Goal: Task Accomplishment & Management: Complete application form

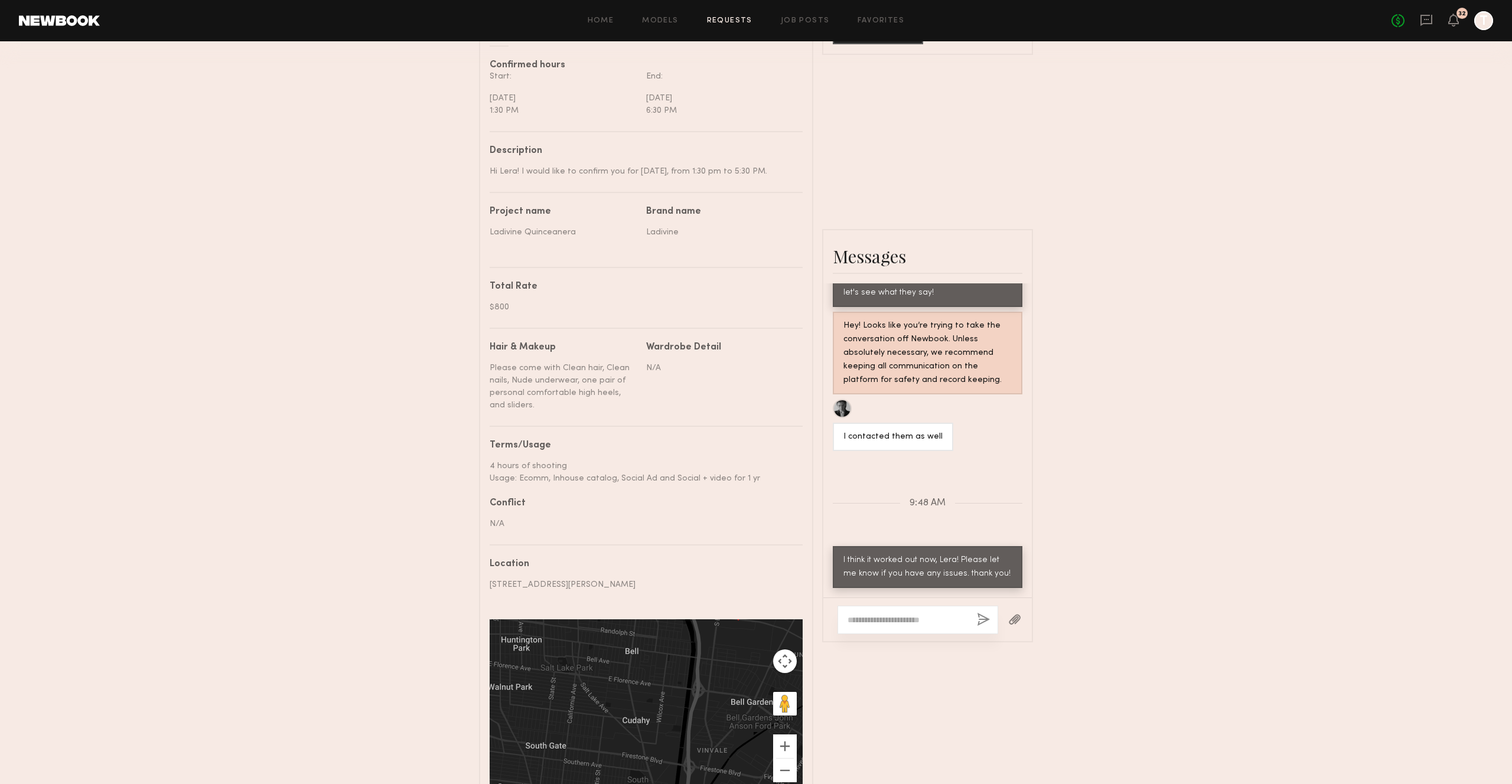
scroll to position [447, 0]
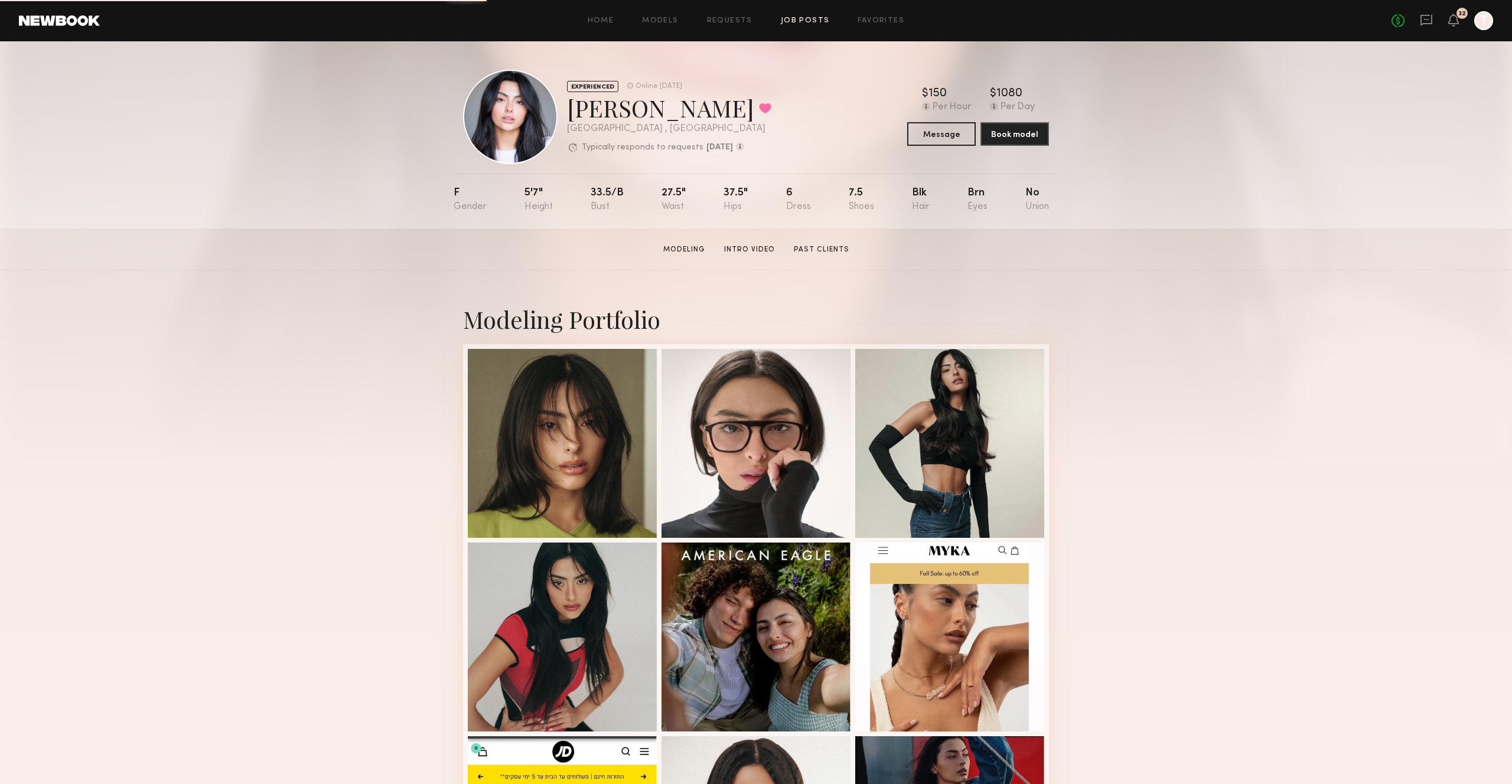
click at [807, 20] on link "Job Posts" at bounding box center [806, 21] width 49 height 8
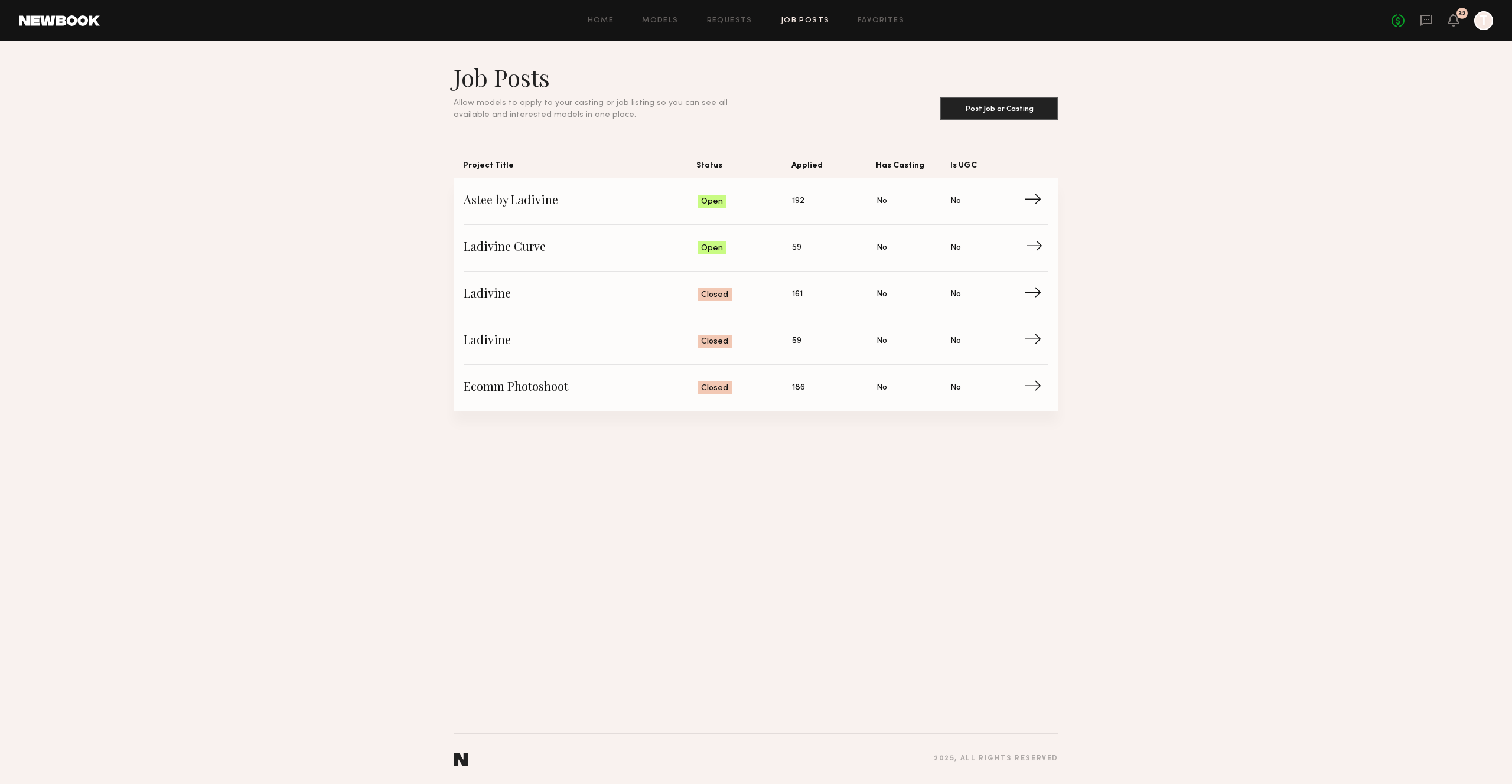
click at [562, 257] on span "Ladivine Curve" at bounding box center [580, 248] width 233 height 18
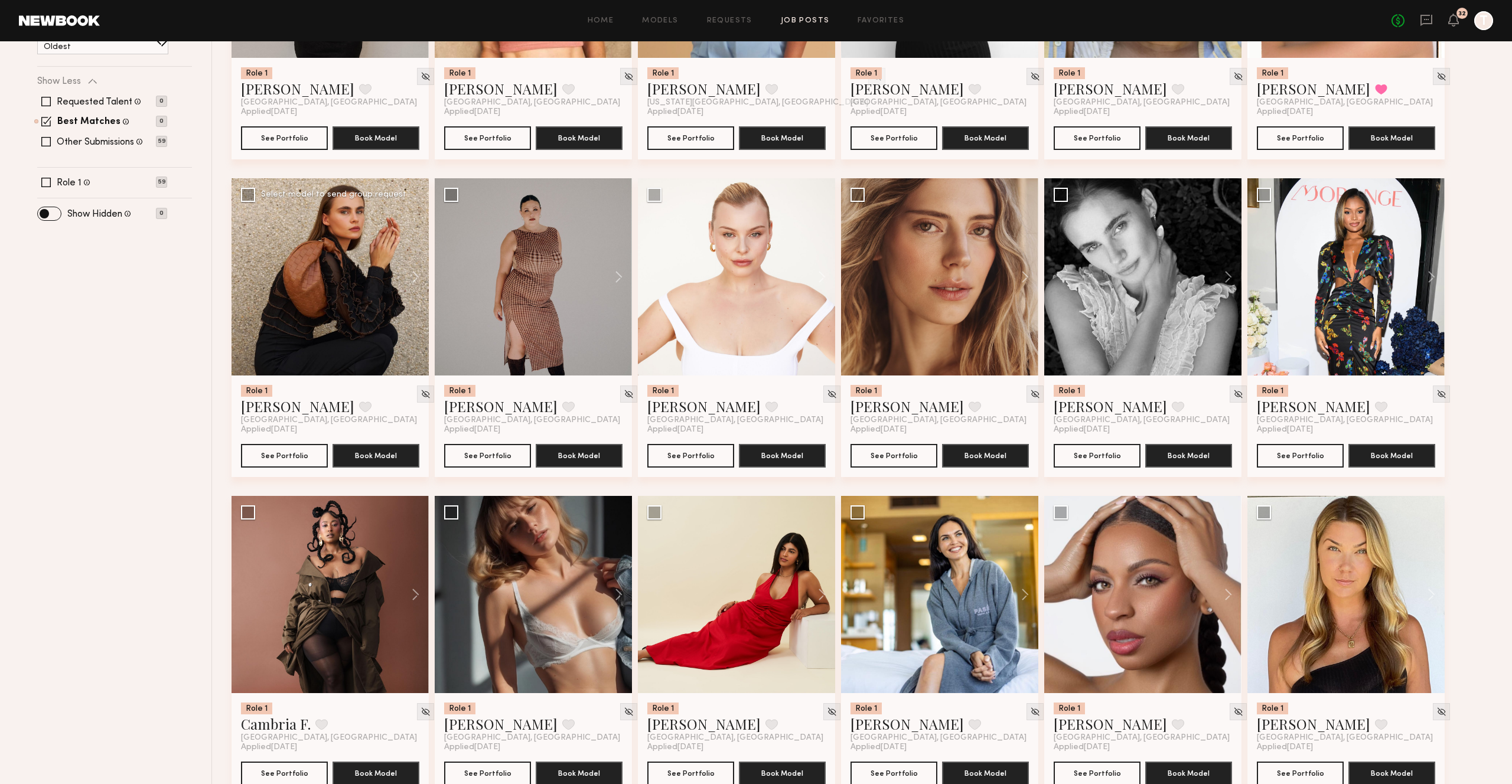
scroll to position [328, 0]
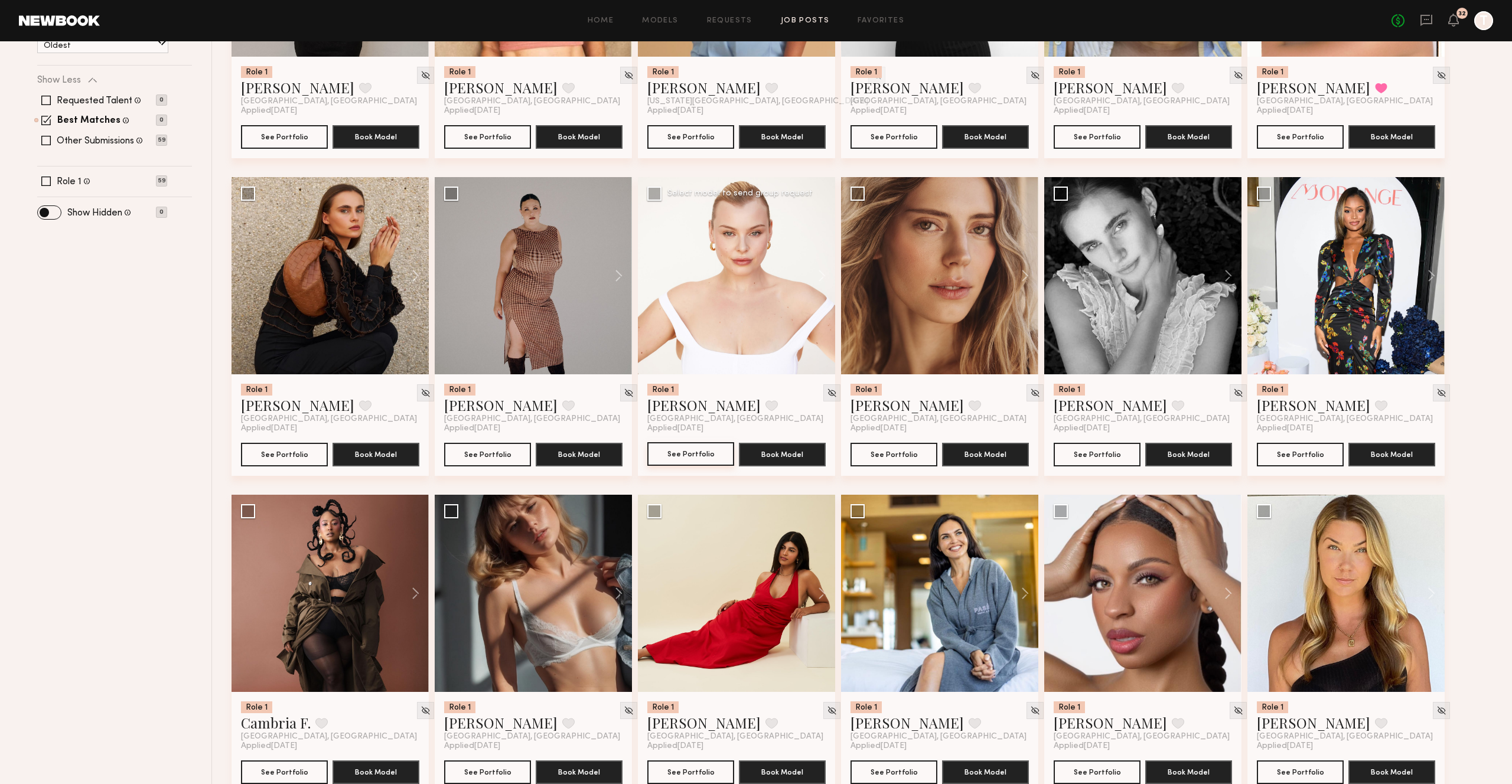
click at [666, 461] on button "See Portfolio" at bounding box center [690, 454] width 87 height 24
click at [489, 456] on button "See Portfolio" at bounding box center [488, 454] width 87 height 24
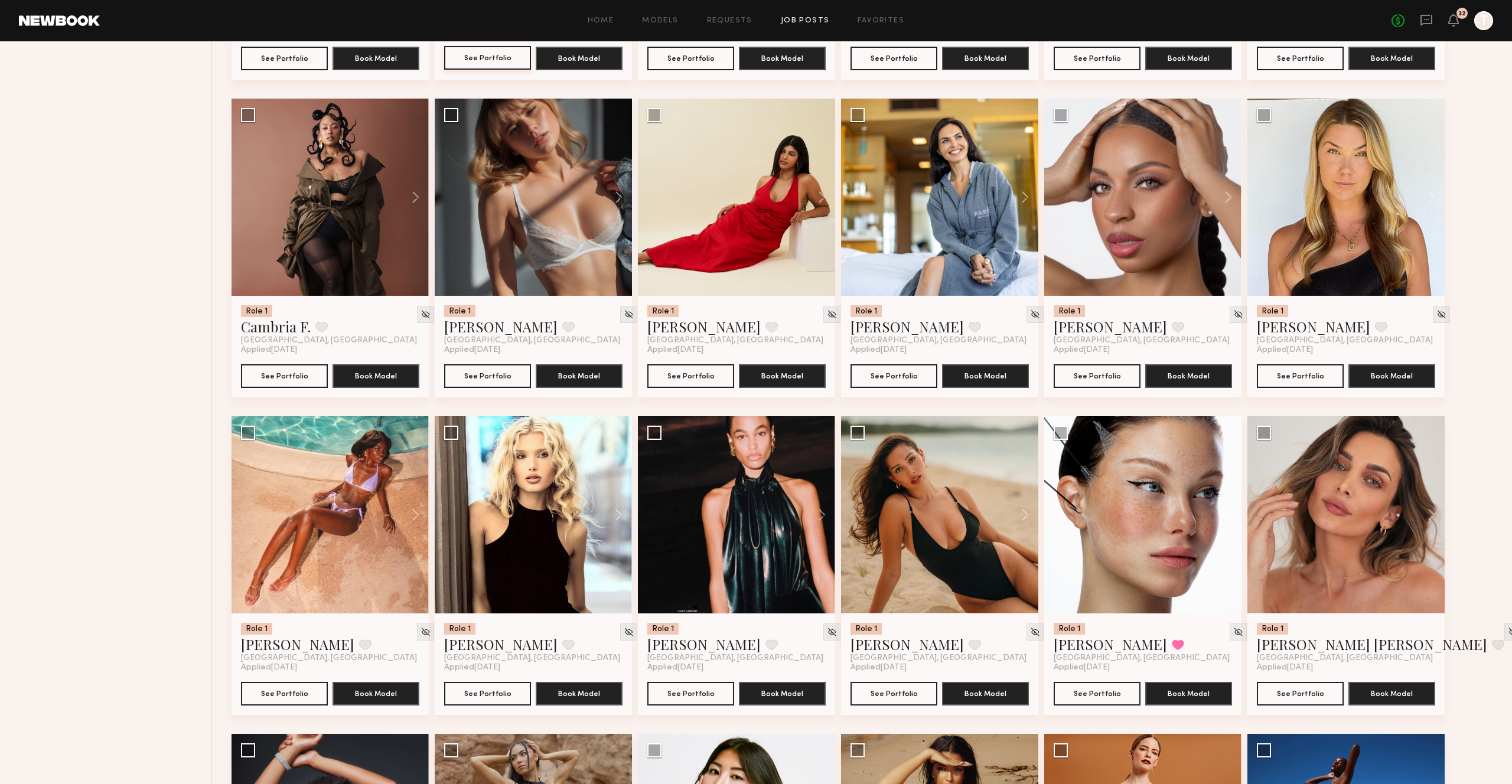
scroll to position [722, 0]
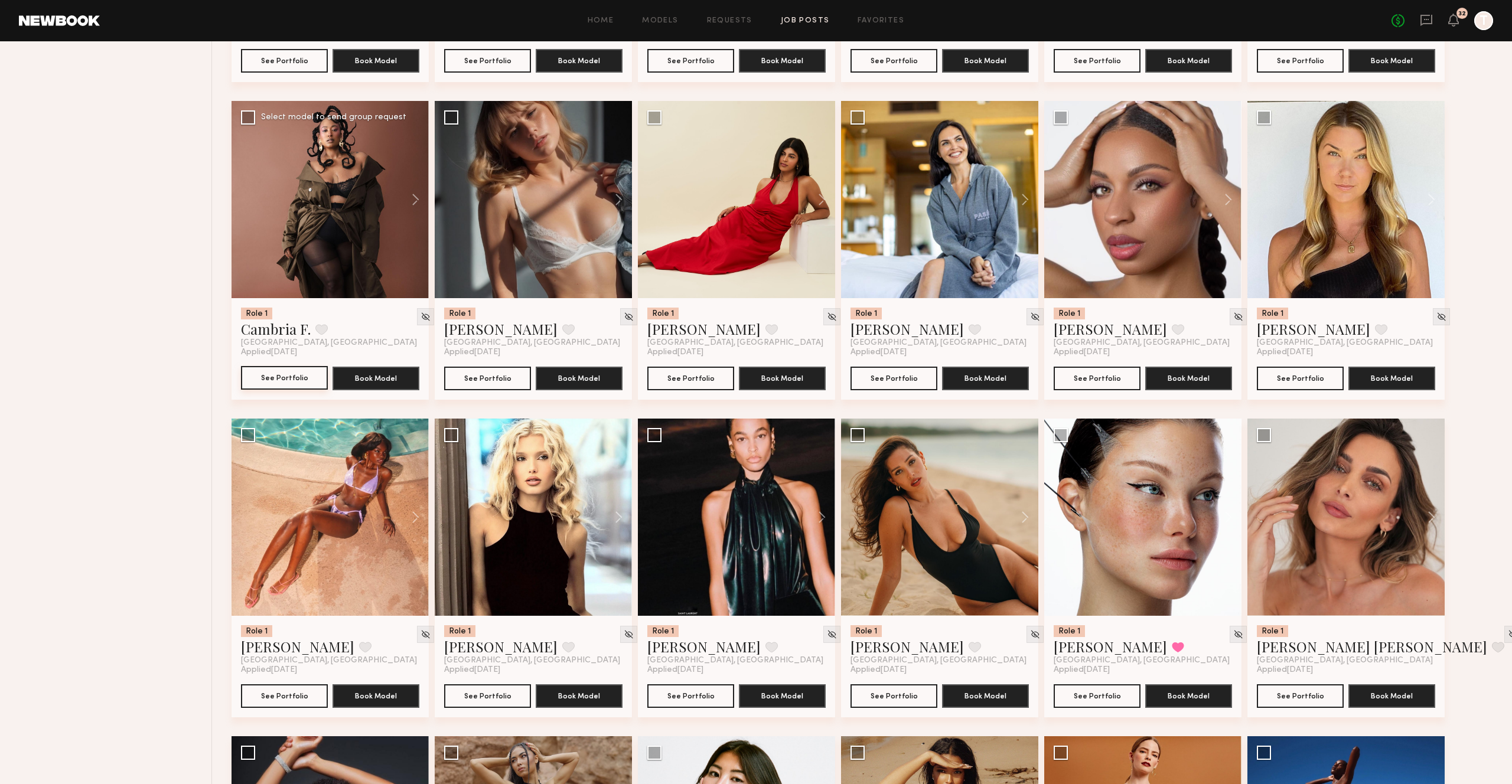
click at [289, 382] on button "See Portfolio" at bounding box center [285, 378] width 87 height 24
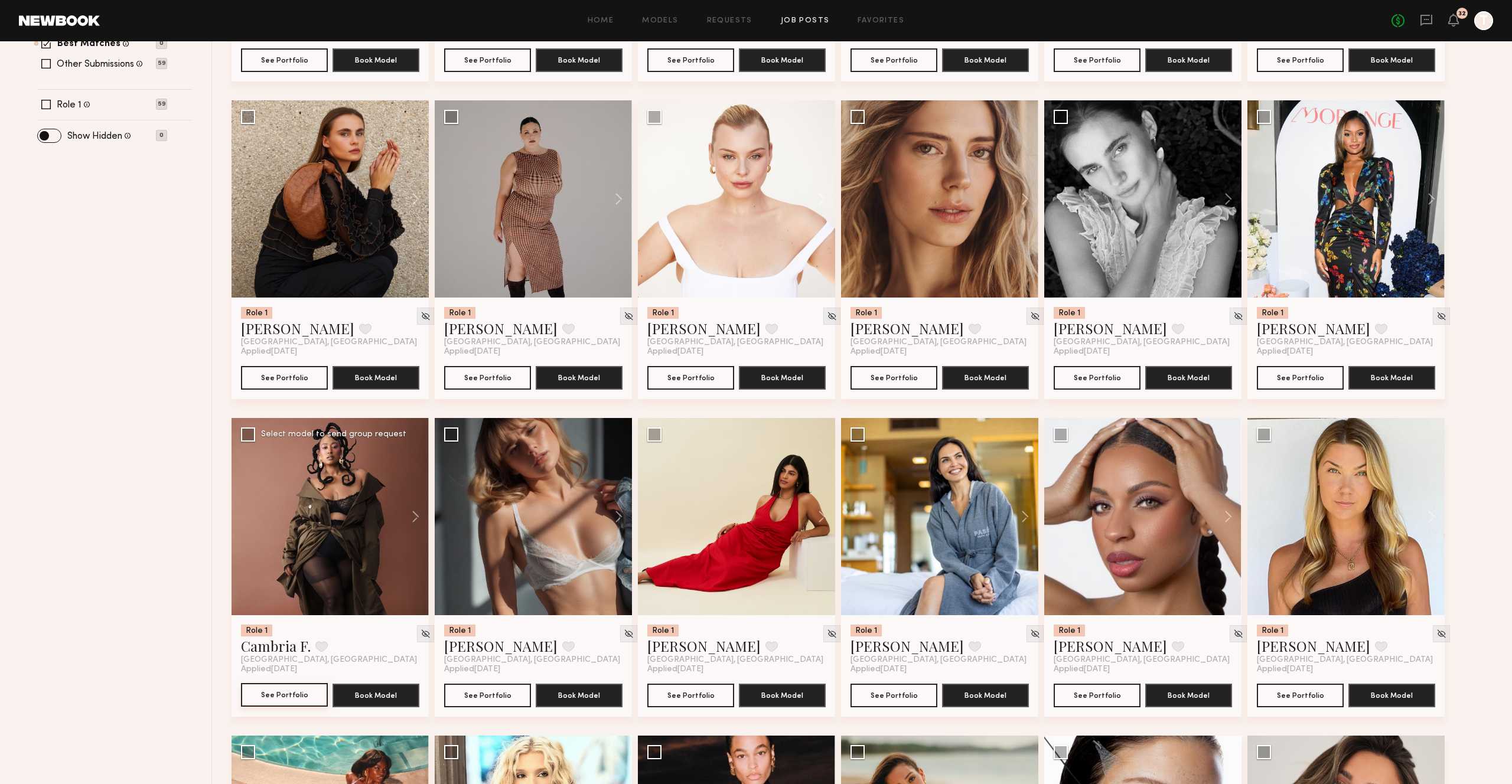
scroll to position [0, 0]
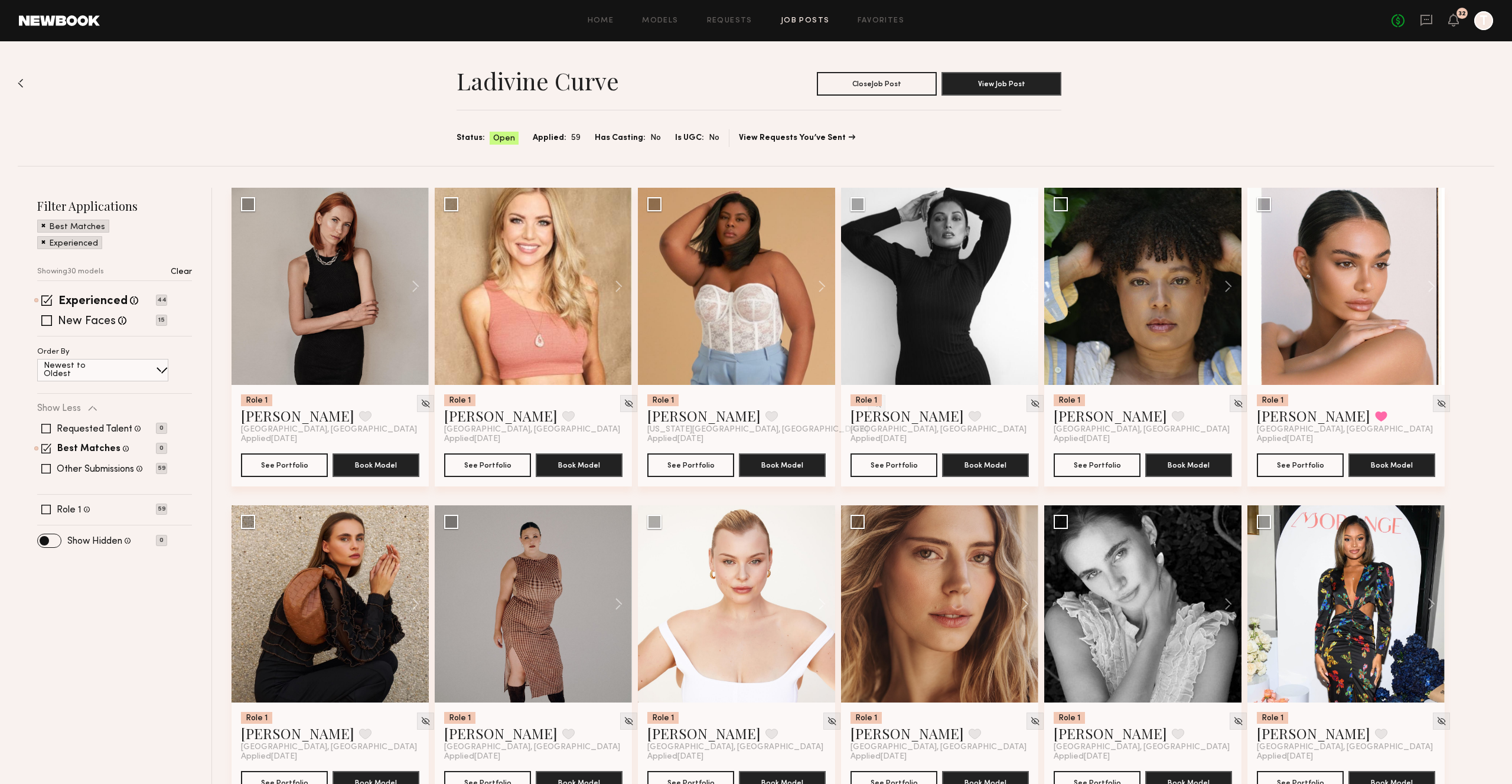
click at [72, 494] on hr at bounding box center [114, 494] width 155 height 1
click at [45, 506] on span at bounding box center [46, 510] width 10 height 10
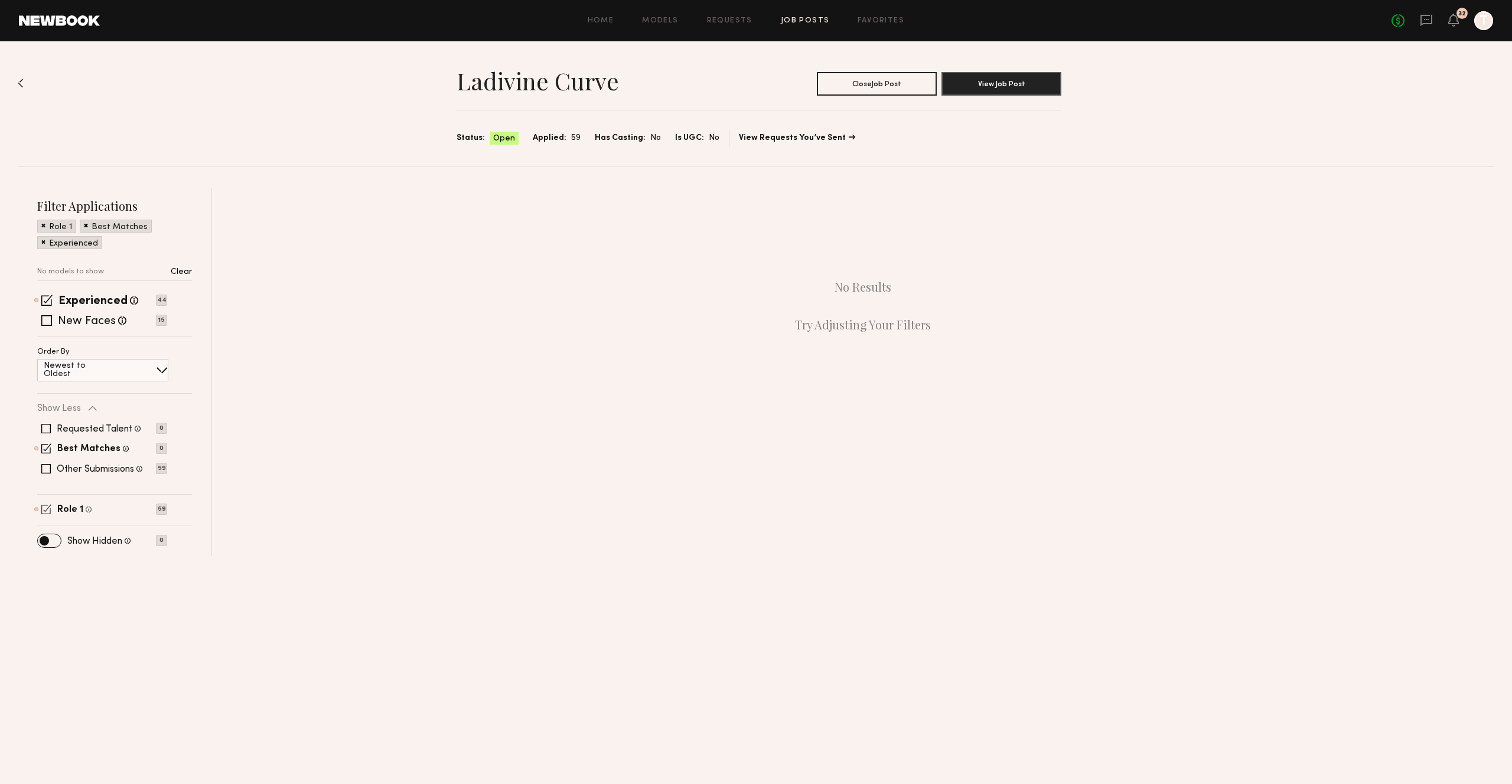
click at [49, 506] on span at bounding box center [46, 509] width 10 height 10
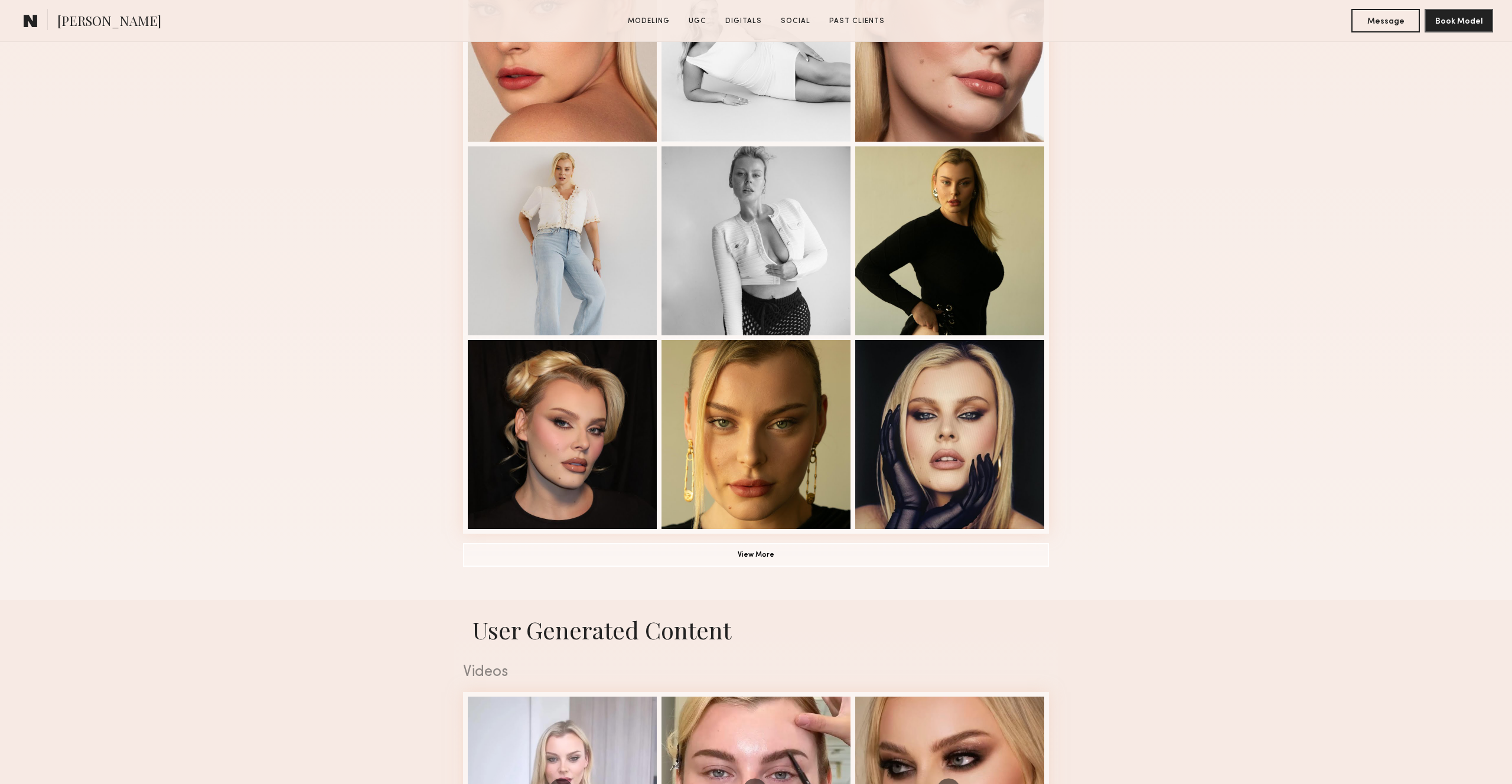
scroll to position [638, 0]
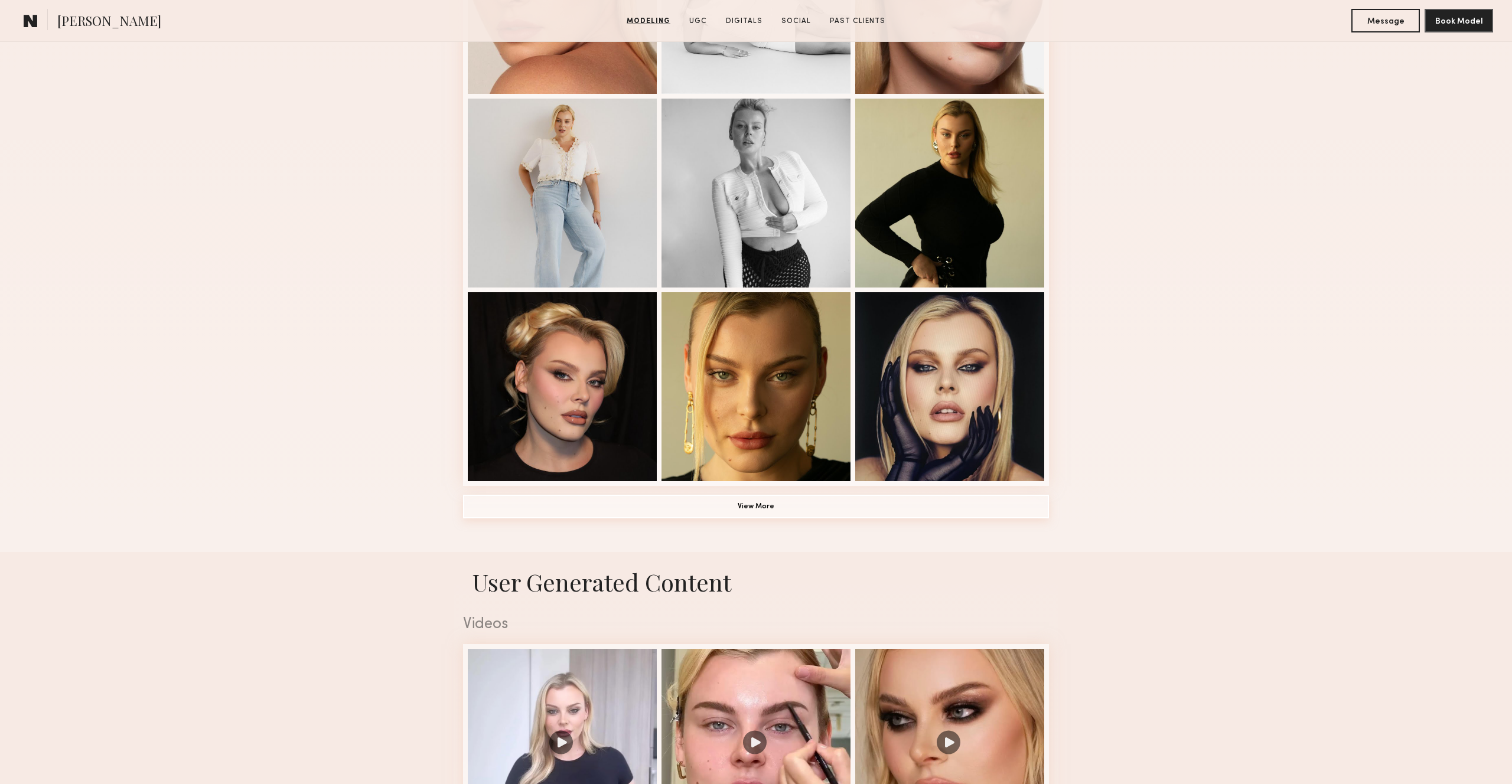
click at [717, 505] on button "View More" at bounding box center [756, 506] width 586 height 24
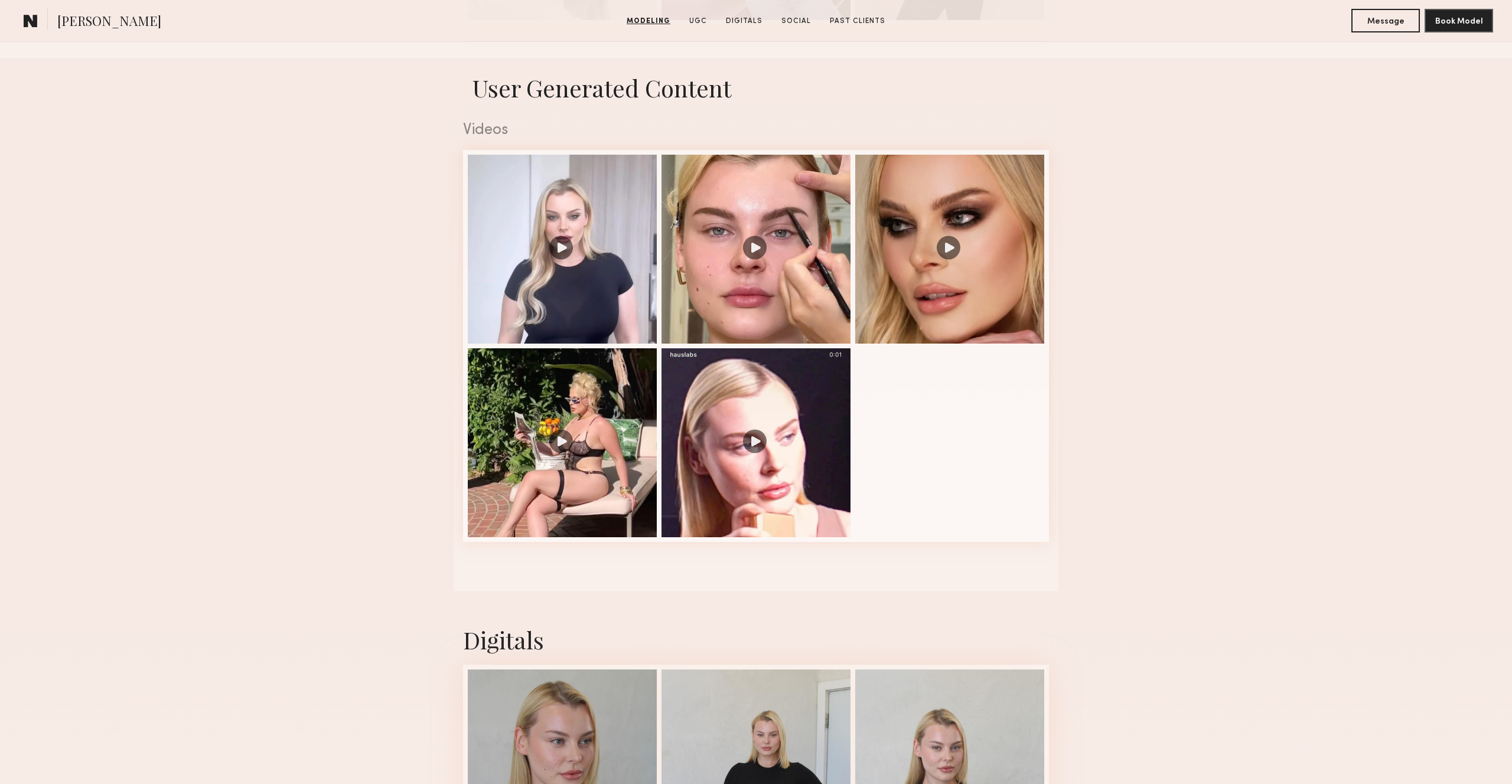
scroll to position [1980, 0]
